Goal: Task Accomplishment & Management: Manage account settings

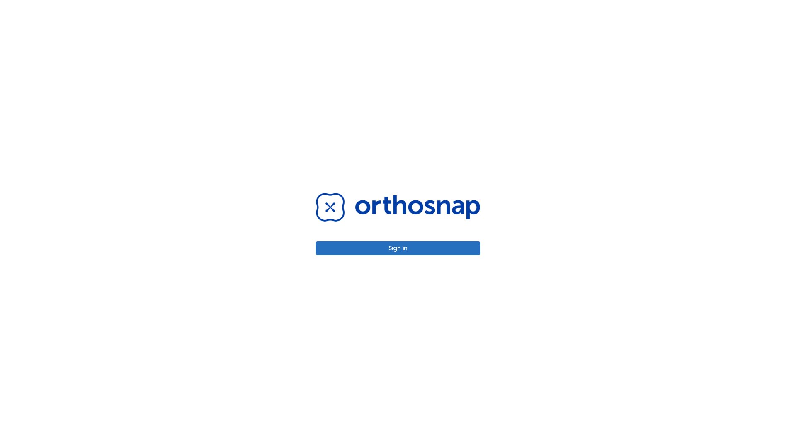
click at [398, 248] on button "Sign in" at bounding box center [398, 248] width 164 height 14
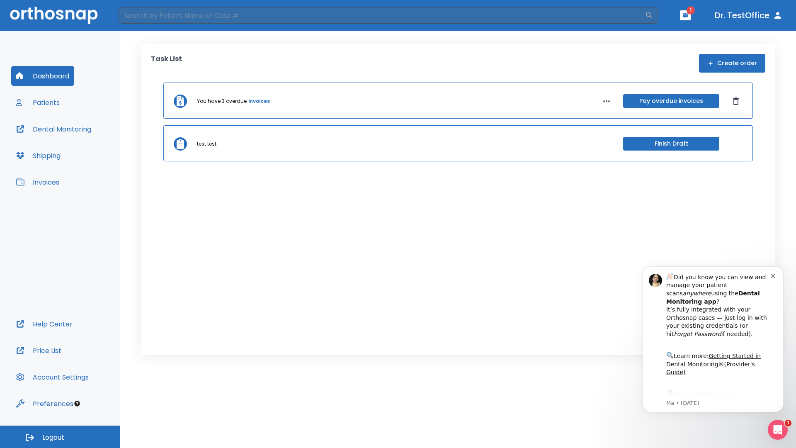
click at [60, 437] on span "Logout" at bounding box center [53, 437] width 22 height 9
